Goal: Task Accomplishment & Management: Complete application form

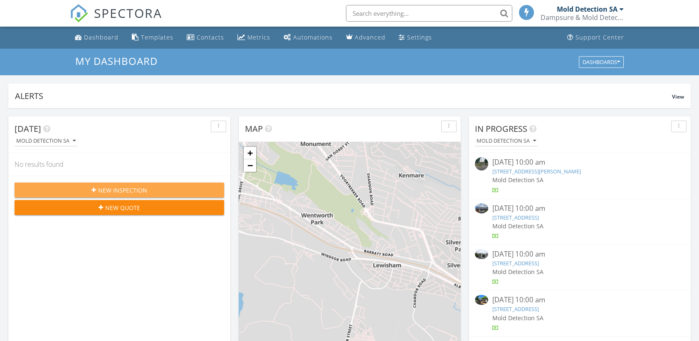
click at [145, 188] on span "New Inspection" at bounding box center [122, 190] width 49 height 9
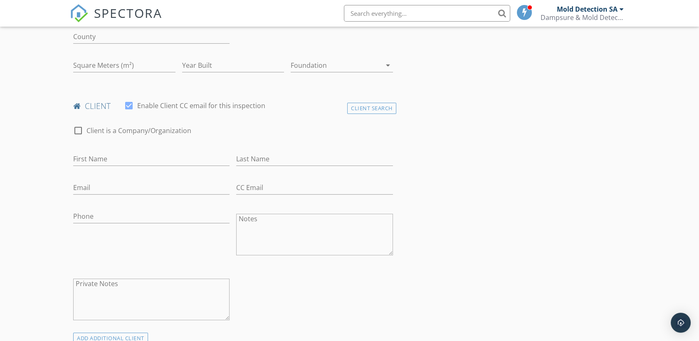
scroll to position [328, 0]
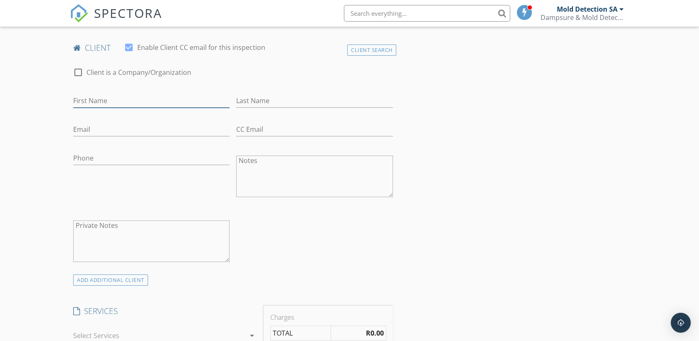
click at [113, 99] on input "First Name" at bounding box center [151, 101] width 156 height 14
paste input "Nicole Shields"
type input "Nicole Shields"
click at [267, 100] on input "Last Name" at bounding box center [314, 101] width 156 height 14
type input "No Genus Id"
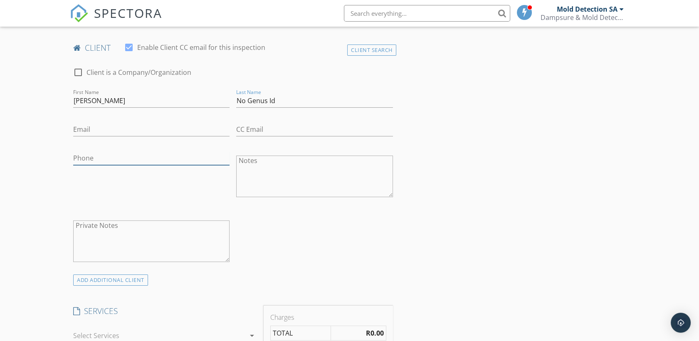
click at [106, 155] on input "Phone" at bounding box center [151, 158] width 156 height 14
paste input "082 924 8571"
type input "082 924 8571"
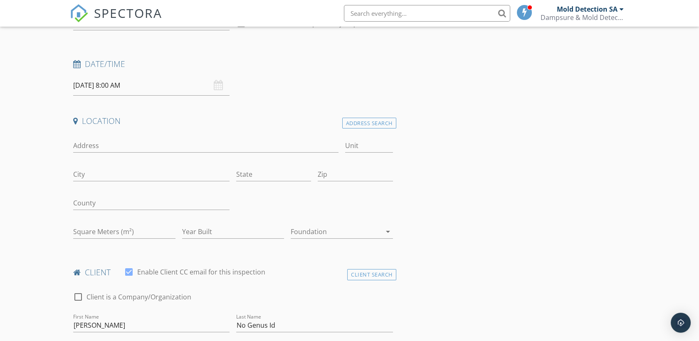
scroll to position [83, 0]
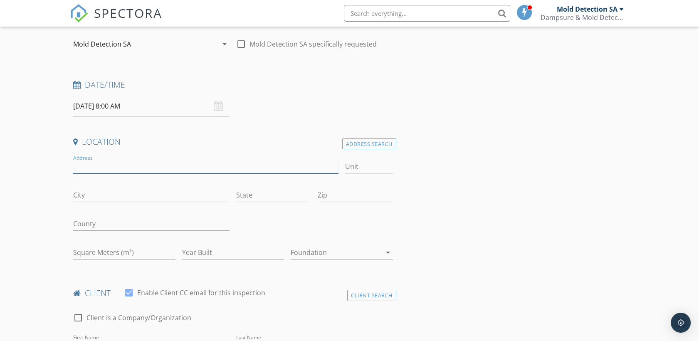
click at [99, 168] on input "Address" at bounding box center [205, 167] width 265 height 14
paste input "5 Leopard Tree Close Fourways Gardens 2055 Phase 1"
drag, startPoint x: 218, startPoint y: 165, endPoint x: 250, endPoint y: 165, distance: 32.0
click at [250, 165] on input "5 Leopard Tree Close Fourways Gardens 2055 Phase 1" at bounding box center [205, 167] width 265 height 14
click at [137, 167] on input "5 Leopard Tree Close Fourways Gardens 2055" at bounding box center [205, 167] width 265 height 14
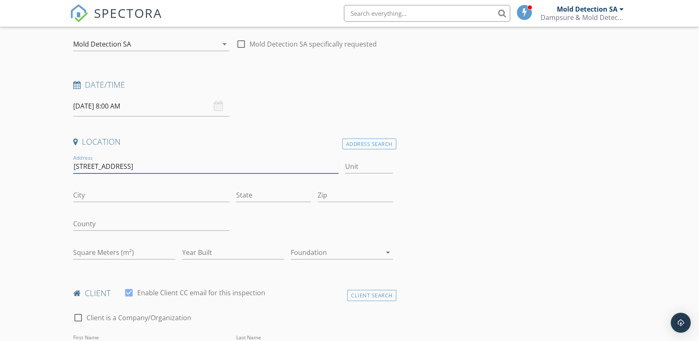
click at [198, 166] on input "5 Leopard Tree Close, Phase 1, Fourways Gardens 2055" at bounding box center [205, 167] width 265 height 14
drag, startPoint x: 228, startPoint y: 164, endPoint x: 241, endPoint y: 164, distance: 13.7
click at [227, 164] on input "5 Leopard Tree Close, Phase 1, Fourways Gardens 2055" at bounding box center [205, 167] width 265 height 14
type input "5 Leopard Tree Close, Phase 1, Fourways Gardens, 2055"
click at [89, 197] on input "City" at bounding box center [151, 195] width 156 height 14
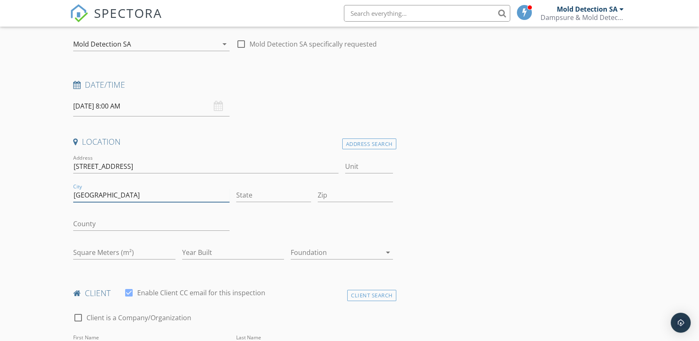
type input "[GEOGRAPHIC_DATA]"
click at [248, 195] on input "State" at bounding box center [273, 195] width 75 height 14
type input "Gauteng"
click at [249, 41] on div "check_box_outline_blank Mold Detection SA specifically requested" at bounding box center [306, 44] width 141 height 10
click at [240, 42] on div at bounding box center [241, 44] width 14 height 14
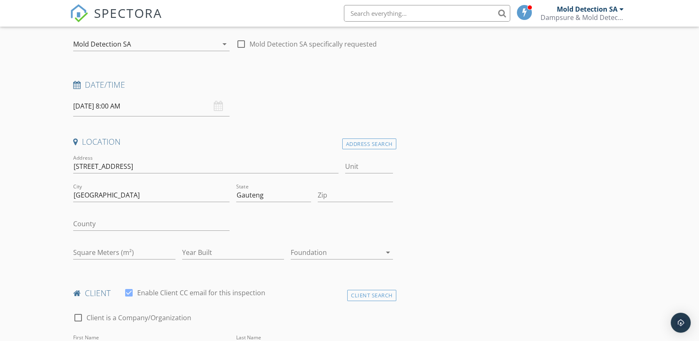
checkbox input "true"
click at [220, 105] on div "09/30/2025 8:00 AM" at bounding box center [151, 106] width 156 height 20
click at [141, 105] on input "09/30/2025 8:00 AM" at bounding box center [151, 106] width 156 height 20
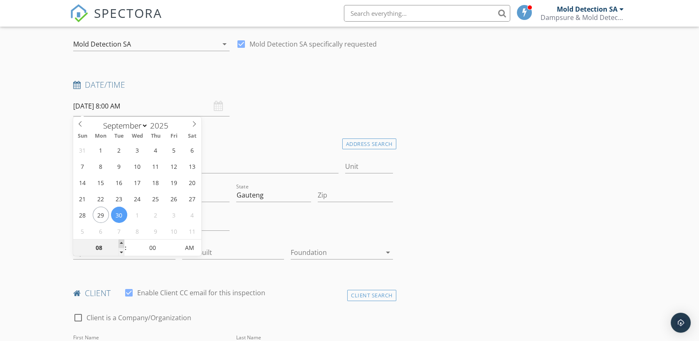
type input "09"
type input "09/30/2025 9:00 AM"
click at [124, 241] on span at bounding box center [122, 244] width 6 height 8
type input "10"
type input "[DATE] 10:00 AM"
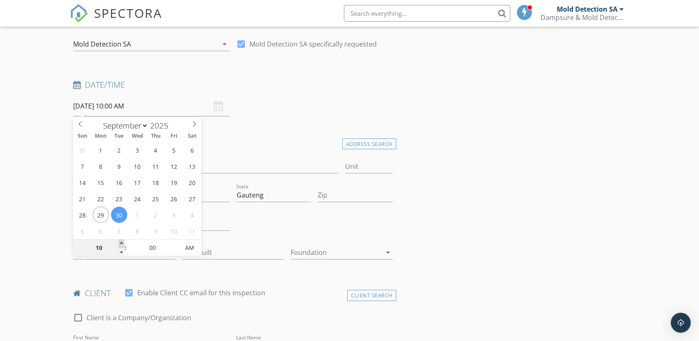
click at [124, 241] on span at bounding box center [122, 244] width 6 height 8
click at [369, 203] on div "Zip" at bounding box center [355, 199] width 75 height 22
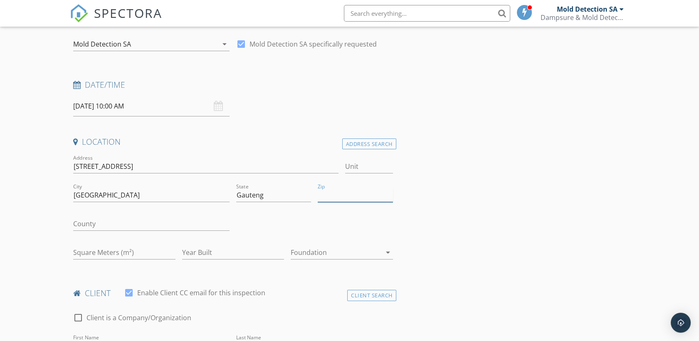
click at [325, 195] on input "Zip" at bounding box center [355, 195] width 75 height 14
type input "2055"
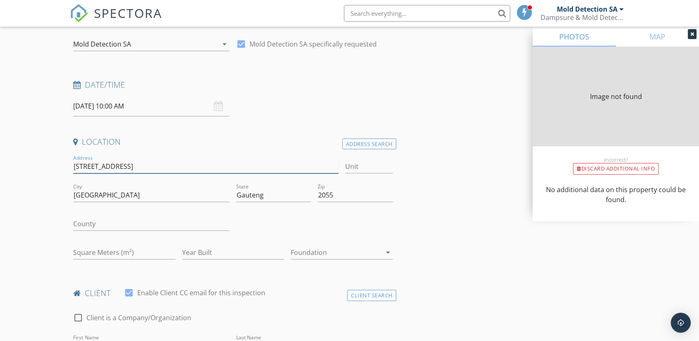
drag, startPoint x: 263, startPoint y: 168, endPoint x: 231, endPoint y: 168, distance: 32.0
click at [231, 168] on input "5 Leopard Tree Close, Phase 1, Fourways Gardens, 2055" at bounding box center [205, 167] width 265 height 14
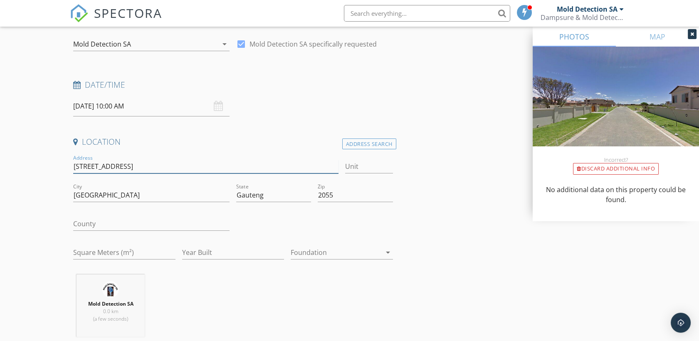
type input "[STREET_ADDRESS]"
click at [95, 223] on input "County" at bounding box center [151, 224] width 156 height 14
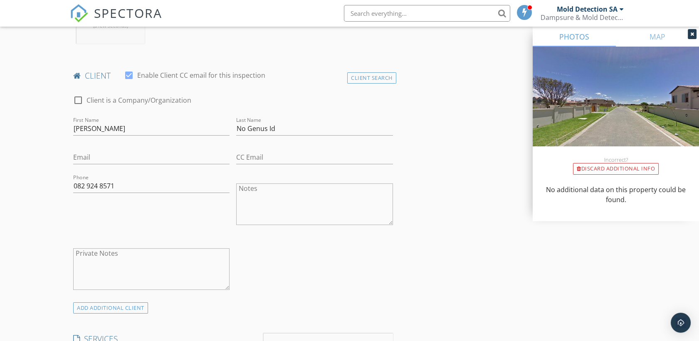
scroll to position [374, 0]
type input "[GEOGRAPHIC_DATA]"
click at [88, 158] on input "Email" at bounding box center [151, 159] width 156 height 14
paste input "Nicole.shields@investec.com"
type input "Nicole.shields@investec.com"
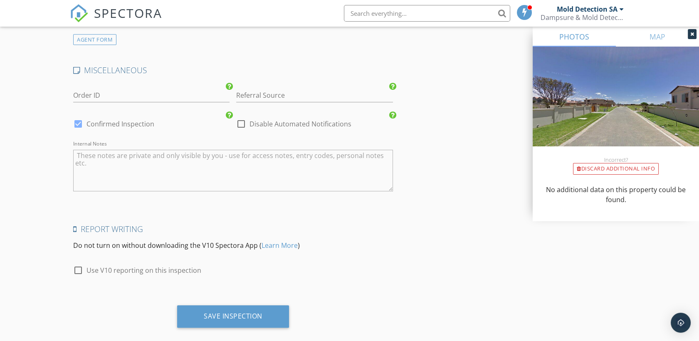
scroll to position [1128, 0]
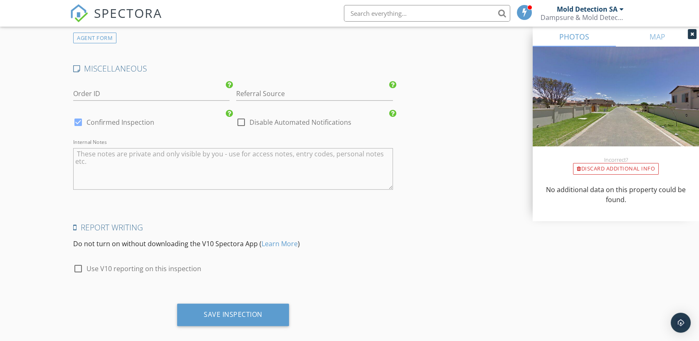
click at [87, 154] on textarea "Internal Notes" at bounding box center [232, 169] width 319 height 42
paste textarea "We are aware of mold in the second floor bathrooms. We suspect the bedrooms and…"
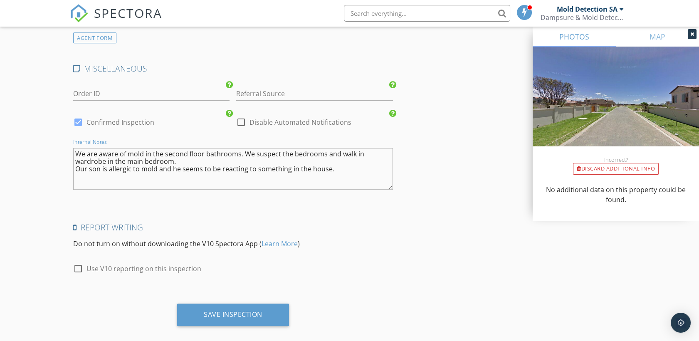
type textarea "We are aware of mold in the second floor bathrooms. We suspect the bedrooms and…"
click at [76, 266] on div at bounding box center [78, 269] width 14 height 14
checkbox input "true"
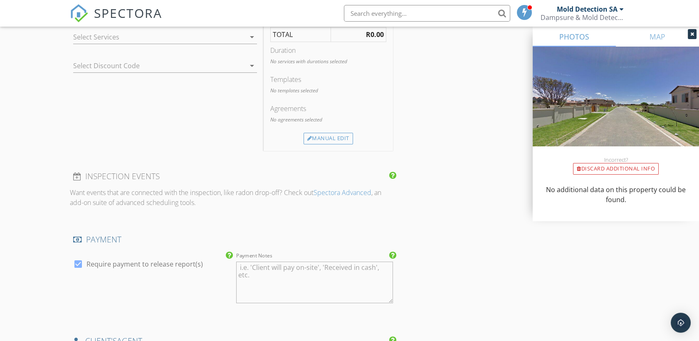
scroll to position [672, 0]
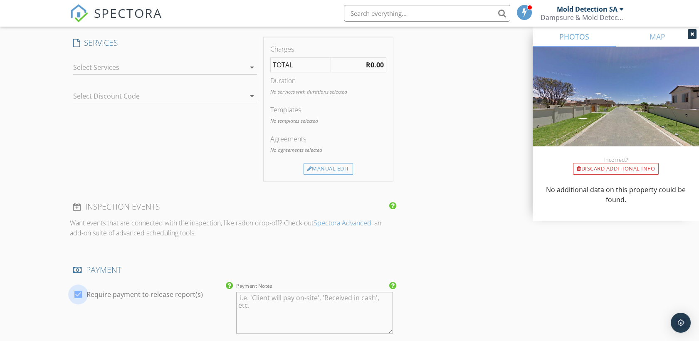
click at [81, 290] on div at bounding box center [78, 294] width 14 height 14
checkbox input "false"
click at [343, 171] on div "Manual Edit" at bounding box center [328, 169] width 49 height 12
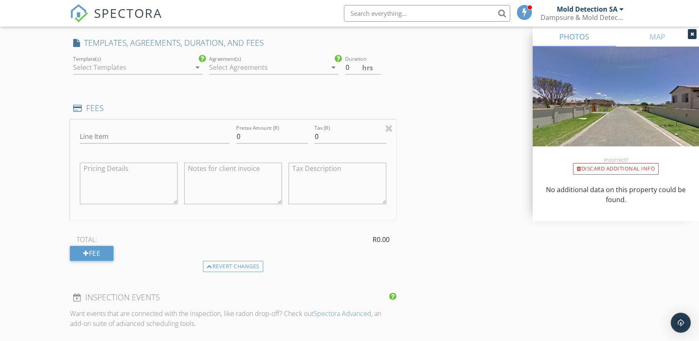
click at [197, 67] on icon "arrow_drop_down" at bounding box center [198, 67] width 10 height 10
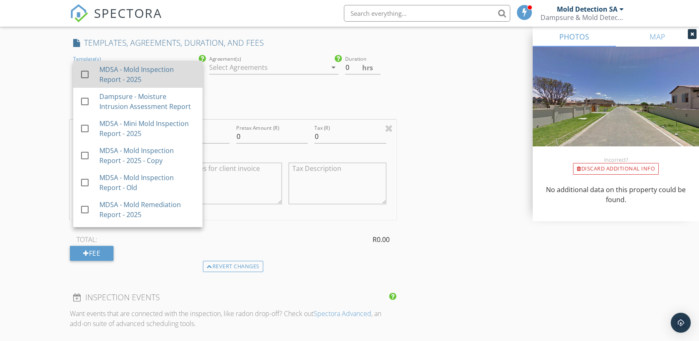
click at [86, 72] on div at bounding box center [85, 74] width 14 height 14
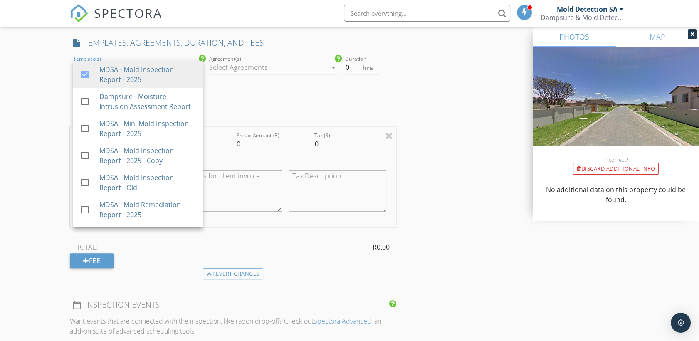
click at [338, 106] on div "INSPECTOR(S) check_box Mold Detection SA PRIMARY Mold Detection SA arrow_drop_d…" at bounding box center [233, 130] width 326 height 1413
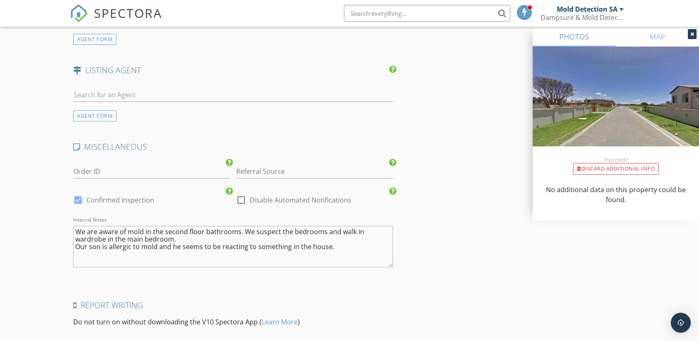
scroll to position [1236, 0]
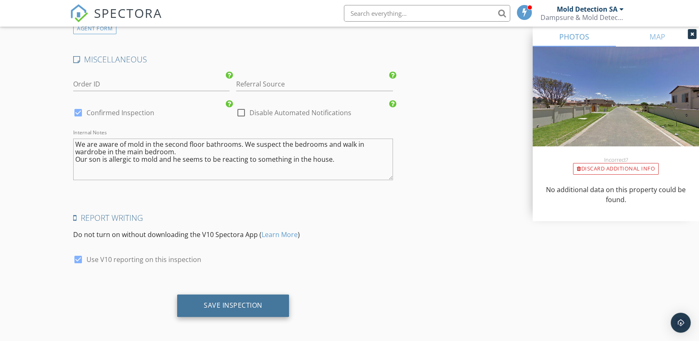
click at [250, 305] on div "Save Inspection" at bounding box center [233, 305] width 59 height 8
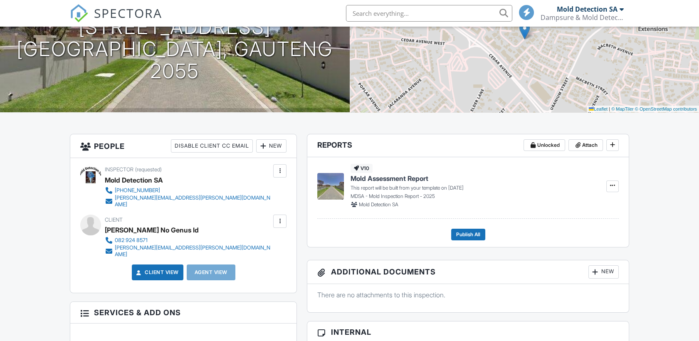
scroll to position [119, 0]
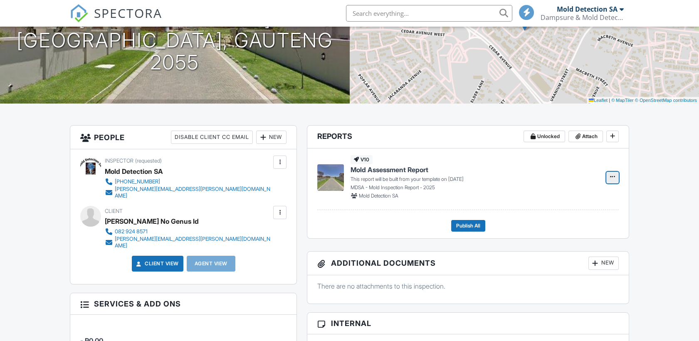
click at [616, 174] on span at bounding box center [613, 177] width 8 height 8
click at [570, 198] on input "Build Now" at bounding box center [571, 199] width 85 height 19
drag, startPoint x: 581, startPoint y: 173, endPoint x: 548, endPoint y: 183, distance: 35.0
click at [582, 173] on span "Edit" at bounding box center [586, 177] width 9 height 8
